Goal: Task Accomplishment & Management: Use online tool/utility

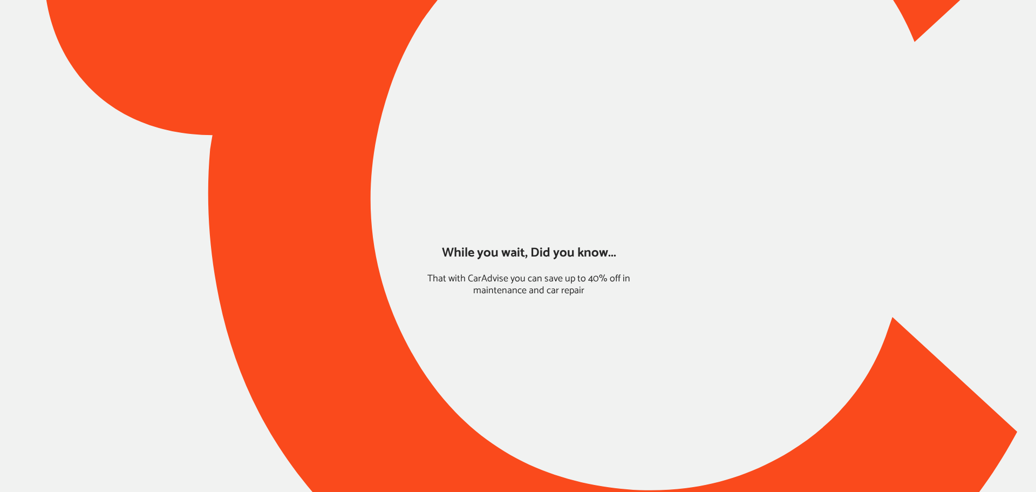
type input "*****"
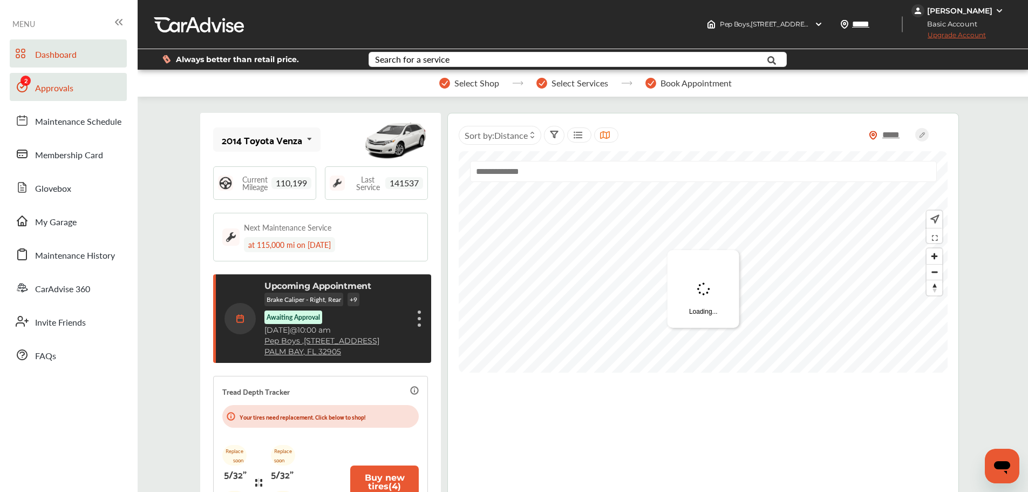
click at [51, 98] on link "Approvals" at bounding box center [68, 87] width 117 height 28
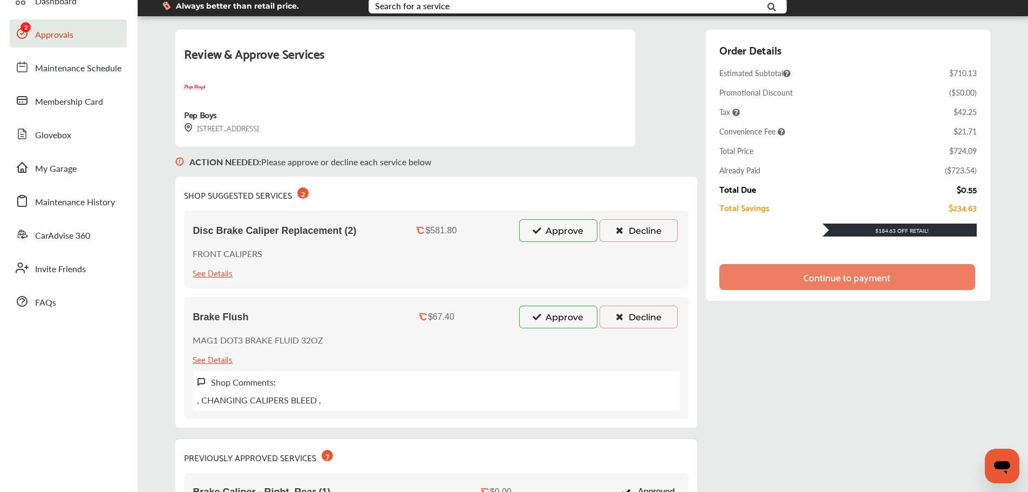
scroll to position [54, 0]
click at [540, 232] on button "Approve" at bounding box center [558, 230] width 78 height 23
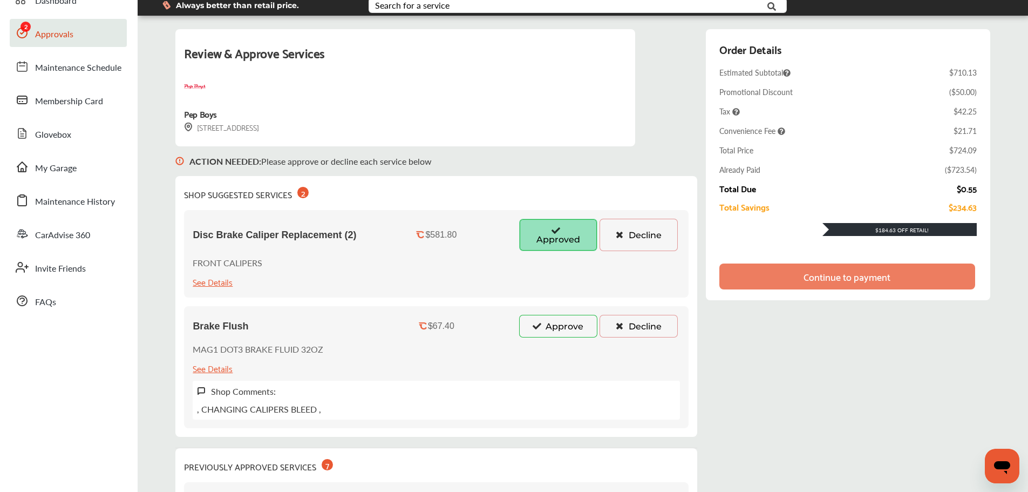
click at [525, 322] on button "Approve" at bounding box center [558, 326] width 78 height 23
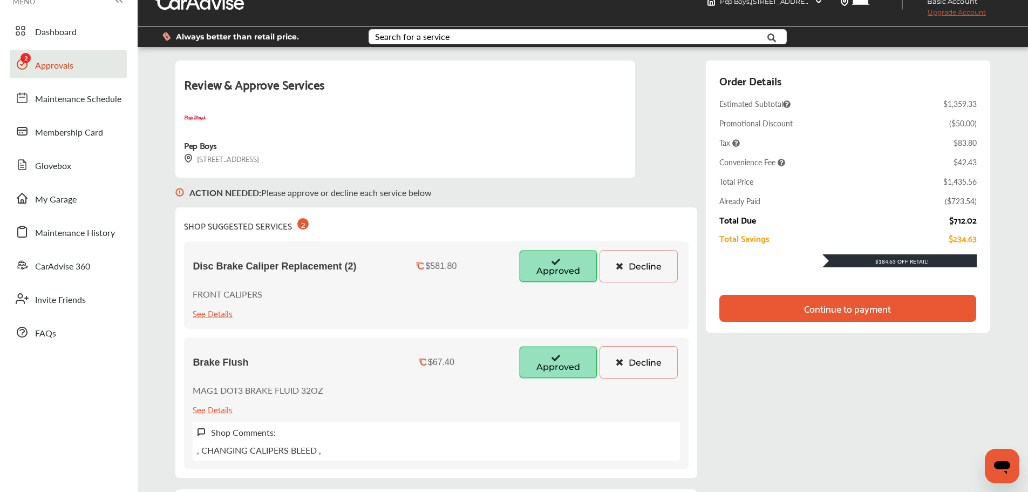
scroll to position [0, 0]
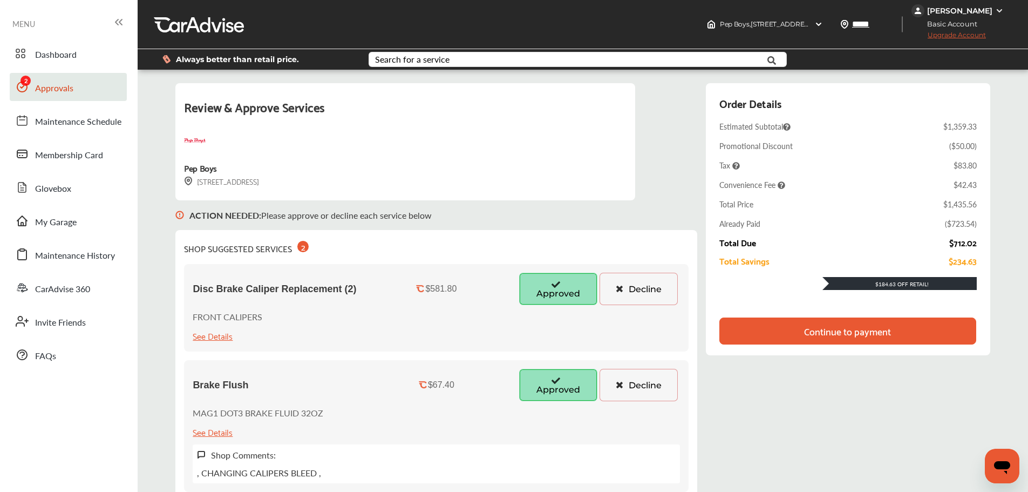
click at [866, 336] on div "Continue to payment" at bounding box center [847, 330] width 256 height 27
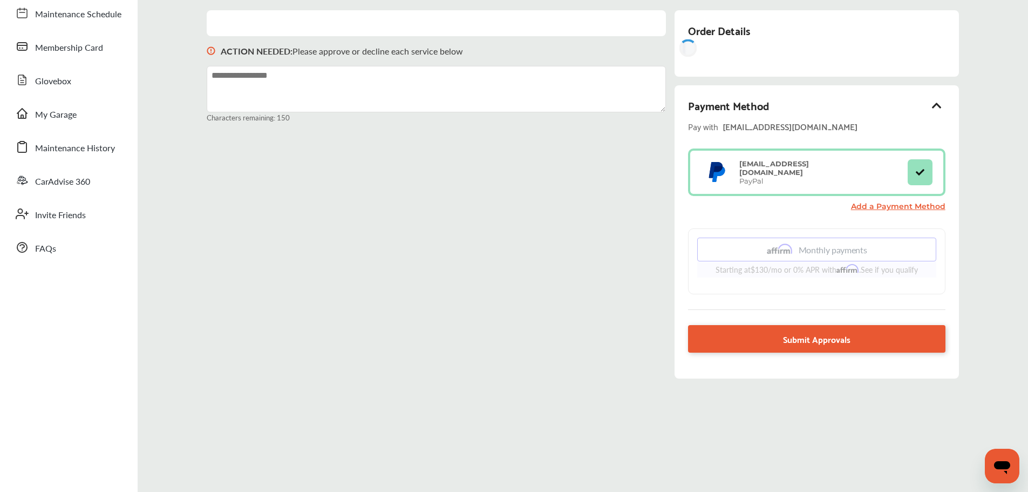
scroll to position [149, 0]
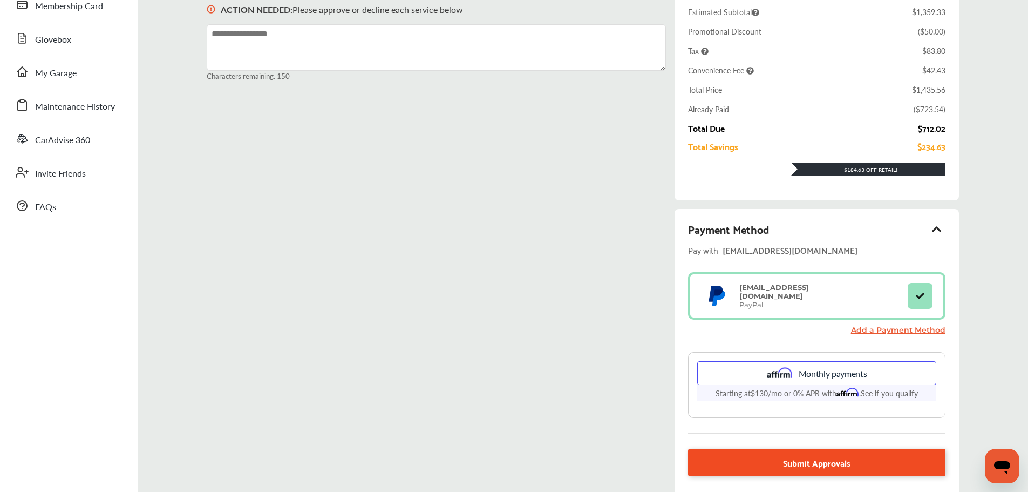
click at [778, 456] on link "Submit Approvals" at bounding box center [816, 462] width 257 height 28
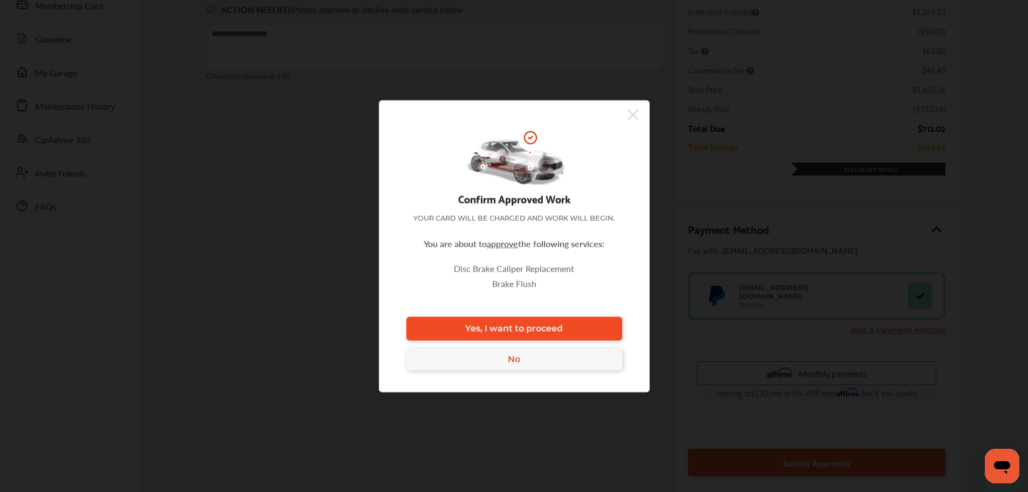
click at [569, 322] on link "Yes, I want to proceed" at bounding box center [514, 328] width 216 height 24
